Goal: Information Seeking & Learning: Find specific page/section

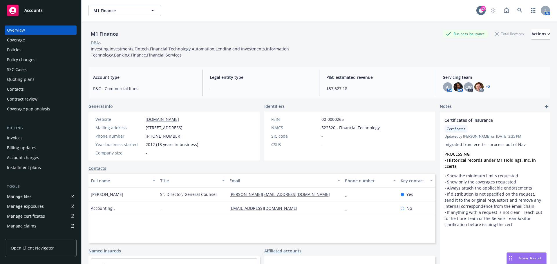
click at [40, 12] on span "Accounts" at bounding box center [33, 10] width 18 height 5
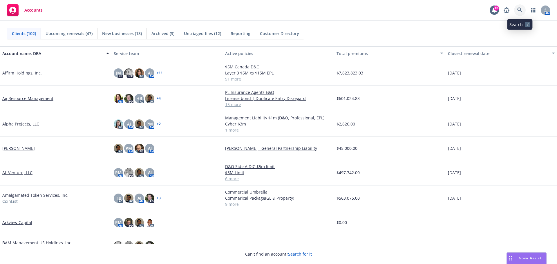
click at [518, 8] on icon at bounding box center [519, 10] width 5 height 5
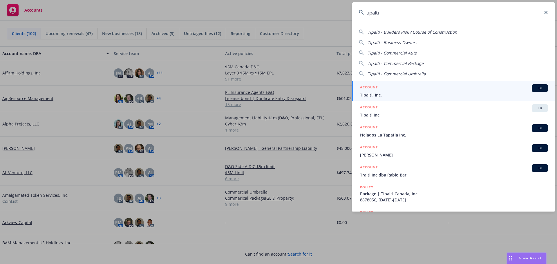
type input "tipalti"
click at [371, 91] on h5 "ACCOUNT" at bounding box center [369, 87] width 18 height 7
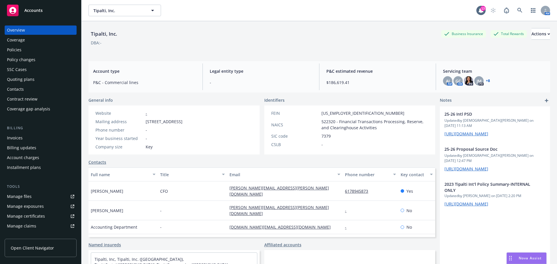
click at [18, 50] on div "Policies" at bounding box center [14, 49] width 14 height 9
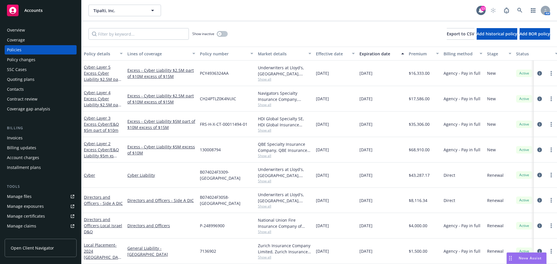
click at [35, 12] on span "Accounts" at bounding box center [33, 10] width 18 height 5
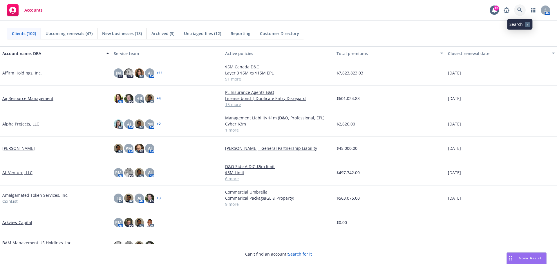
click at [519, 10] on icon at bounding box center [519, 10] width 5 height 5
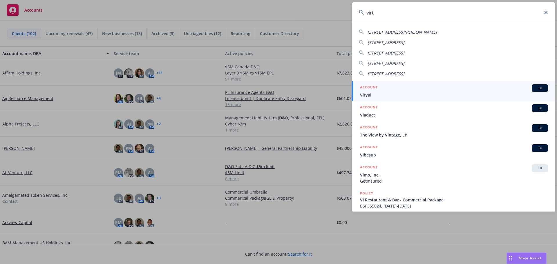
type input "virtu"
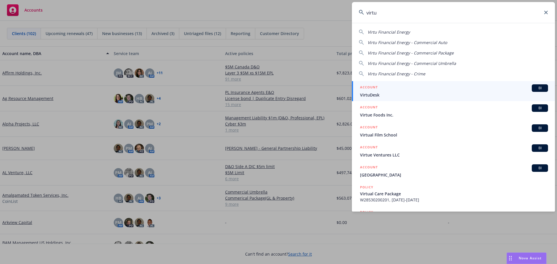
drag, startPoint x: 381, startPoint y: 12, endPoint x: 365, endPoint y: 14, distance: 16.3
click at [365, 14] on input "virtu" at bounding box center [453, 12] width 203 height 21
